Goal: Navigation & Orientation: Understand site structure

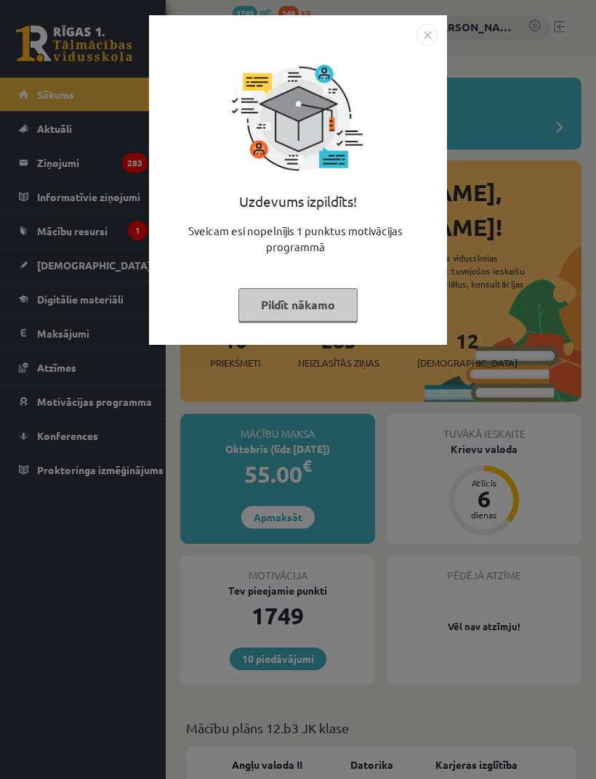
click at [333, 314] on button "Pildīt nākamo" at bounding box center [297, 304] width 119 height 33
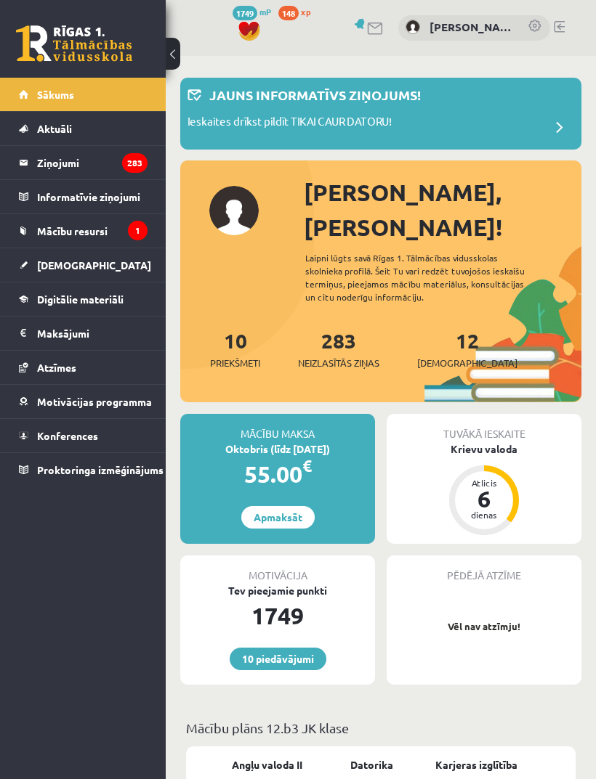
click at [139, 232] on icon "1" at bounding box center [138, 231] width 20 height 20
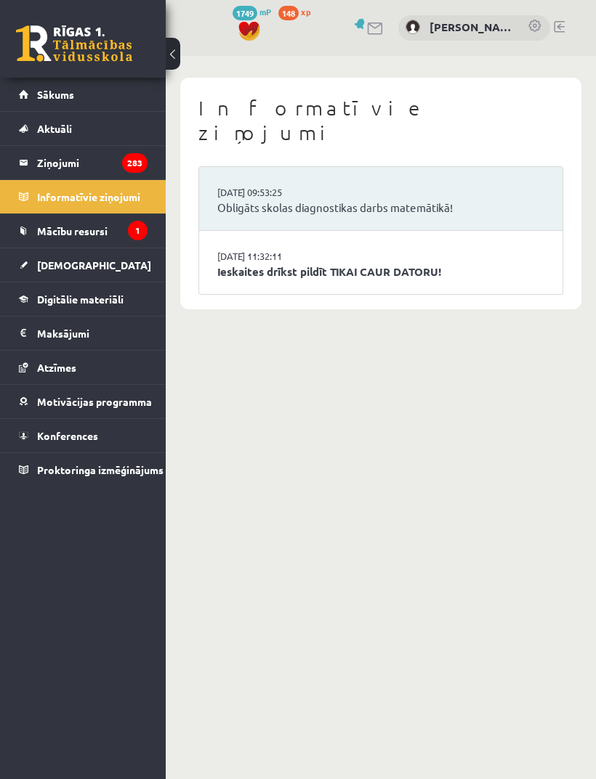
click at [119, 237] on link "Mācību resursi" at bounding box center [83, 230] width 129 height 33
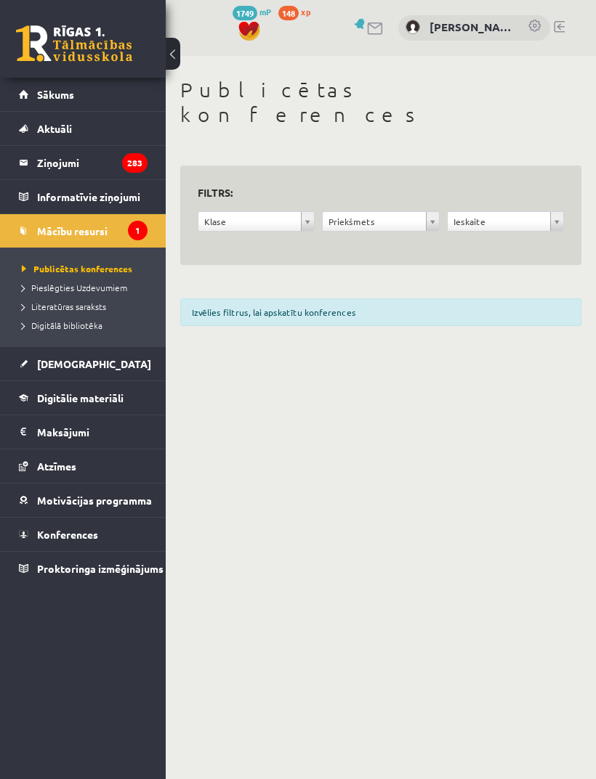
click at [398, 298] on div "Izvēlies filtrus, lai apskatītu konferences" at bounding box center [380, 312] width 401 height 28
click at [128, 177] on legend "Ziņojumi 283" at bounding box center [92, 162] width 110 height 33
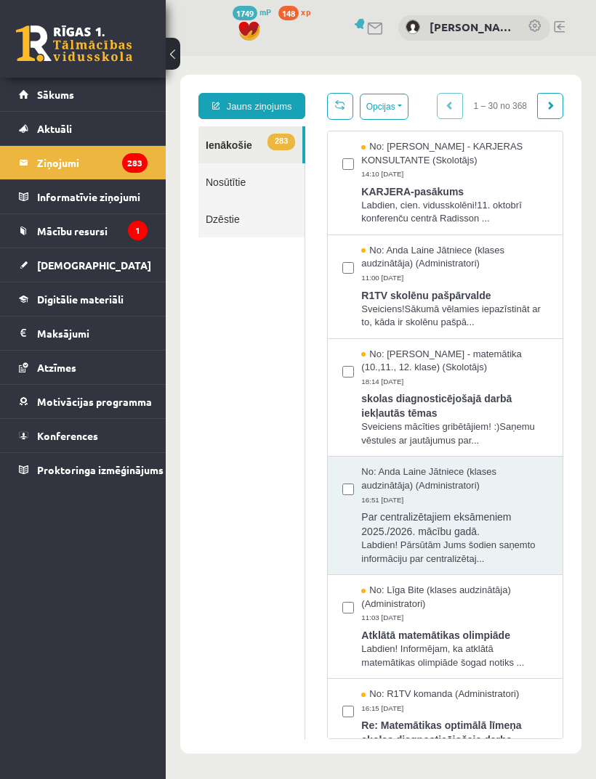
click at [146, 271] on link "[DEMOGRAPHIC_DATA]" at bounding box center [83, 264] width 129 height 33
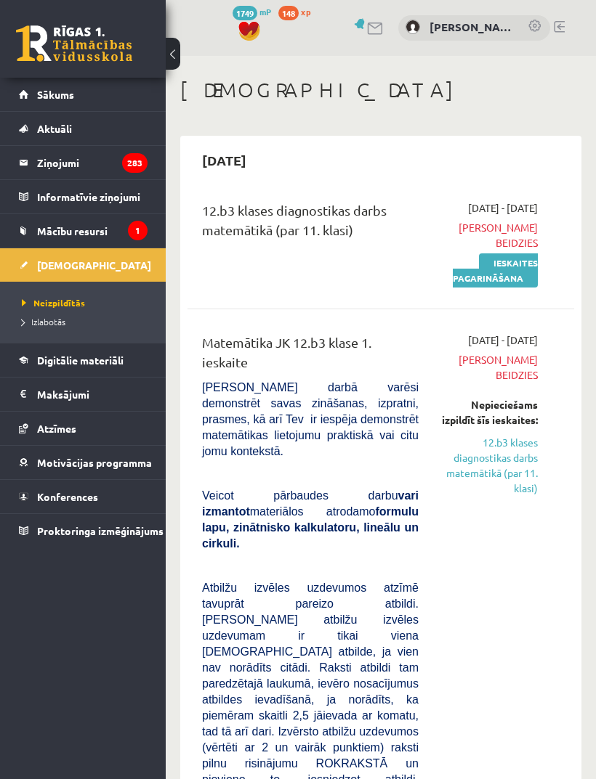
click at [125, 356] on link "Digitālie materiāli" at bounding box center [83, 360] width 129 height 33
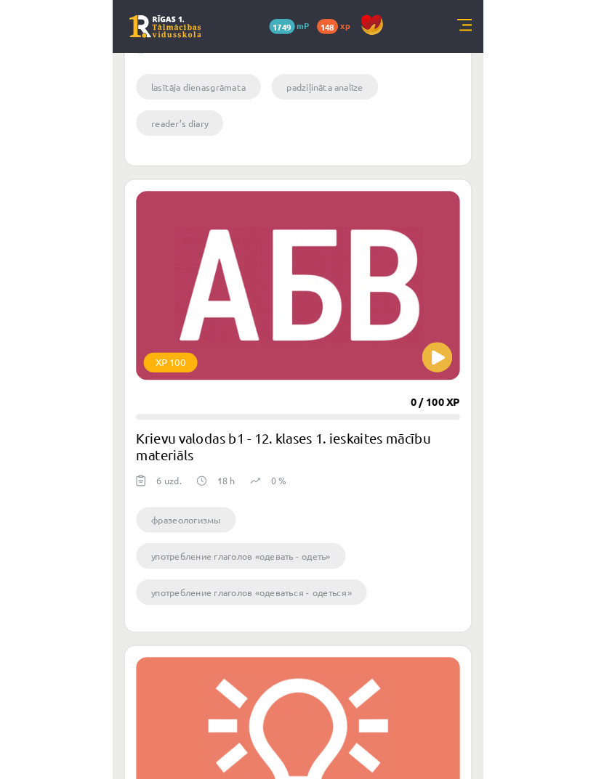
scroll to position [3899, 0]
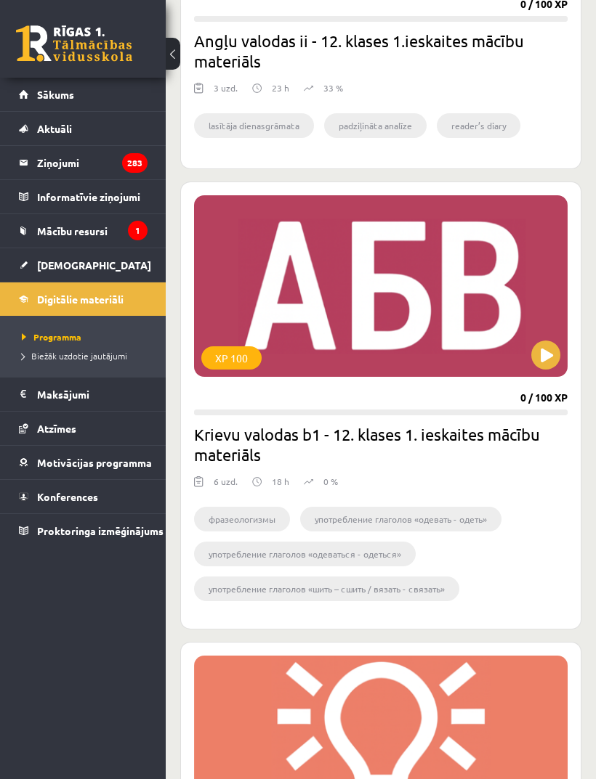
click at [128, 206] on legend "Informatīvie ziņojumi 1" at bounding box center [92, 196] width 110 height 33
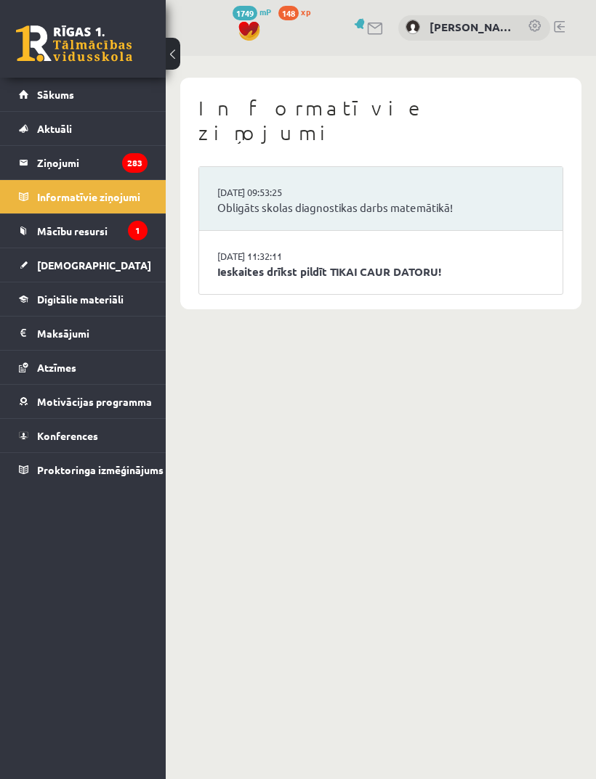
click at [133, 93] on link "Sākums" at bounding box center [83, 94] width 129 height 33
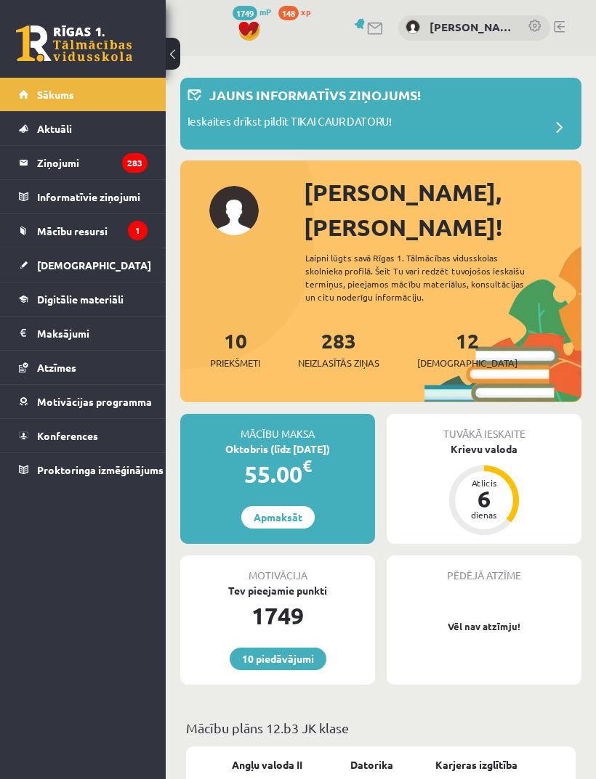
click at [102, 40] on link at bounding box center [74, 43] width 116 height 36
